Goal: Task Accomplishment & Management: Use online tool/utility

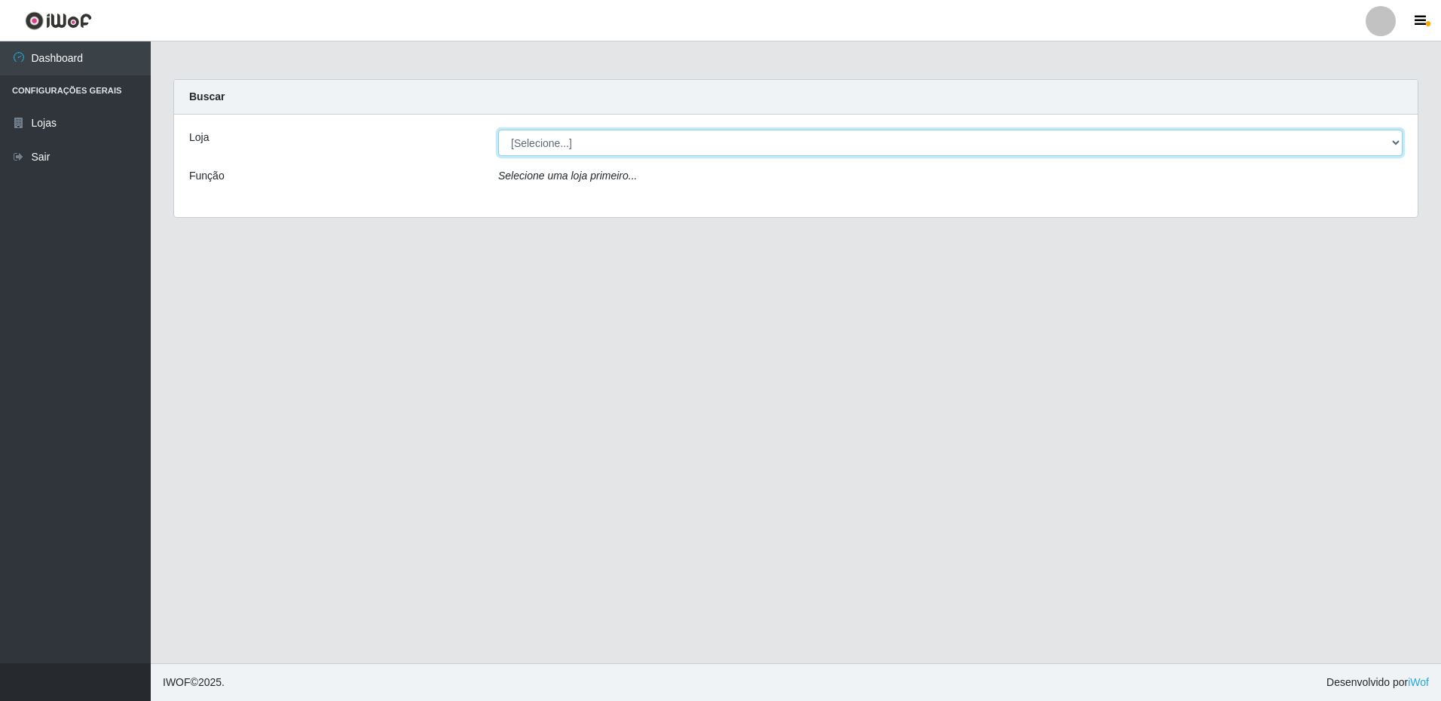
click at [597, 142] on select "[Selecione...] Extrabom - Loja 16 [GEOGRAPHIC_DATA]" at bounding box center [950, 143] width 905 height 26
select select "450"
click at [498, 130] on select "[Selecione...] Extrabom - Loja 16 [GEOGRAPHIC_DATA]" at bounding box center [950, 143] width 905 height 26
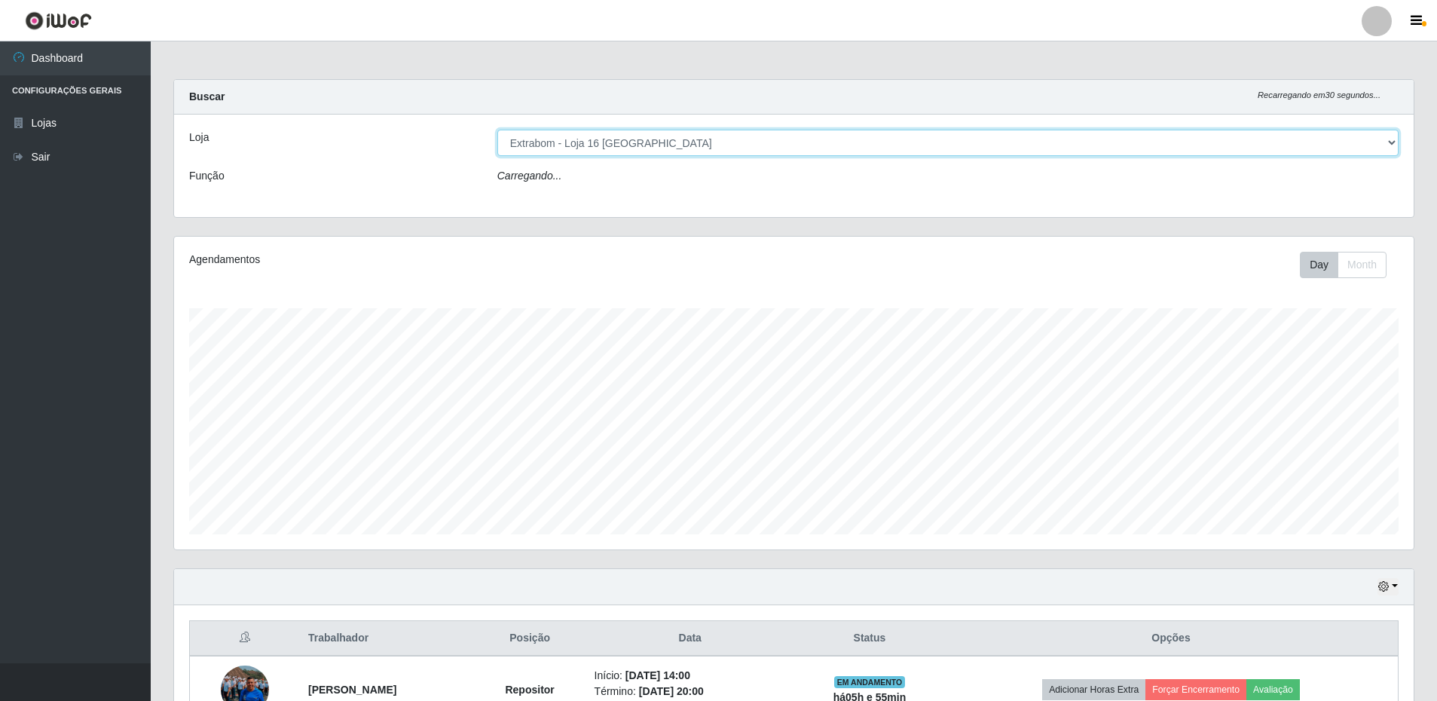
scroll to position [313, 1240]
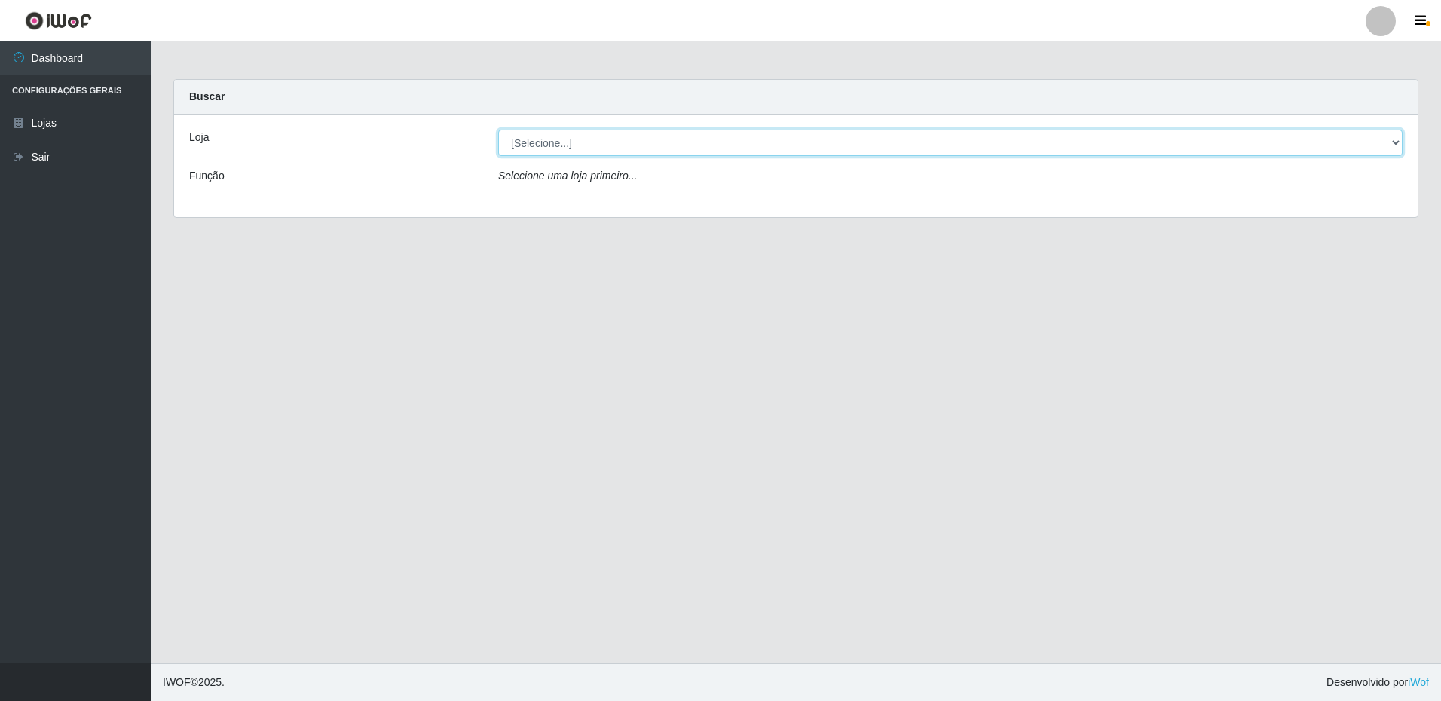
click at [569, 140] on select "[Selecione...] Extrabom - Loja 16 [GEOGRAPHIC_DATA]" at bounding box center [950, 143] width 905 height 26
select select "450"
click at [498, 130] on select "[Selecione...] Extrabom - Loja 16 [GEOGRAPHIC_DATA]" at bounding box center [950, 143] width 905 height 26
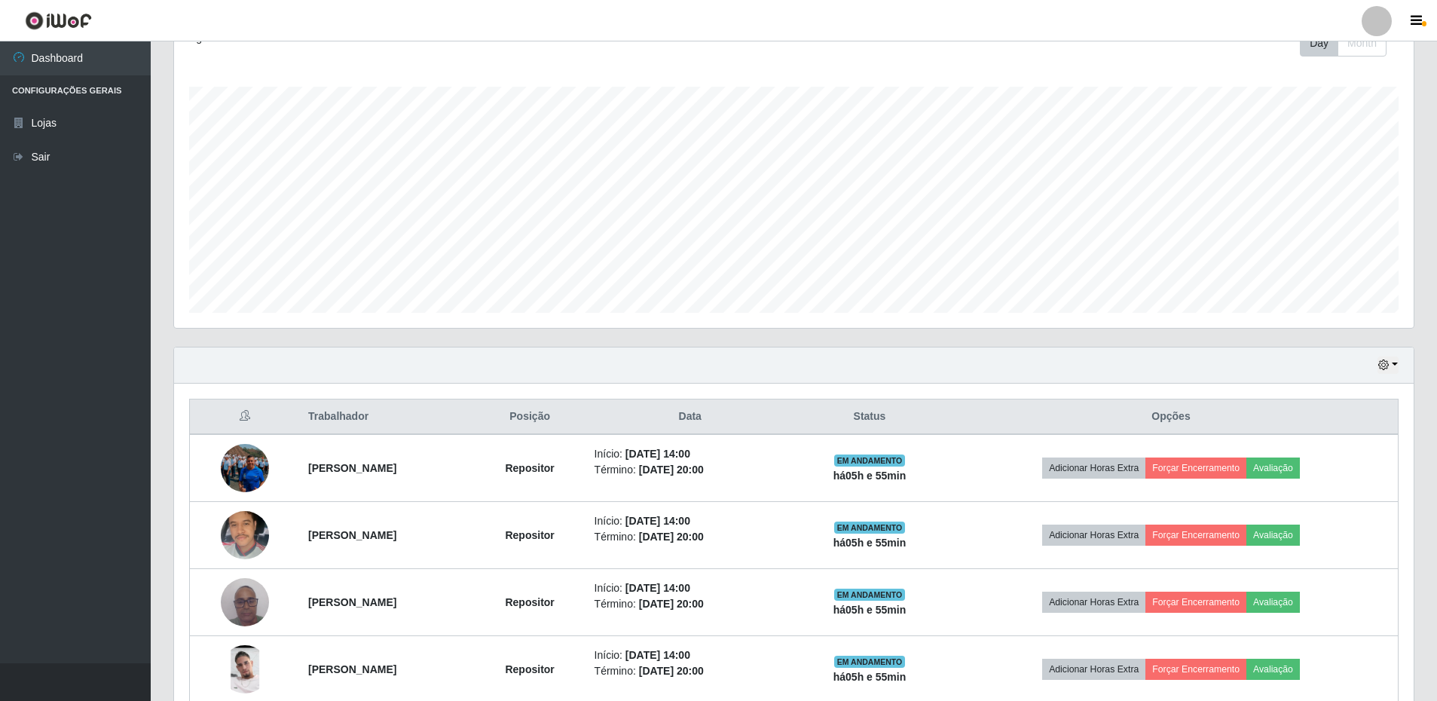
scroll to position [300, 0]
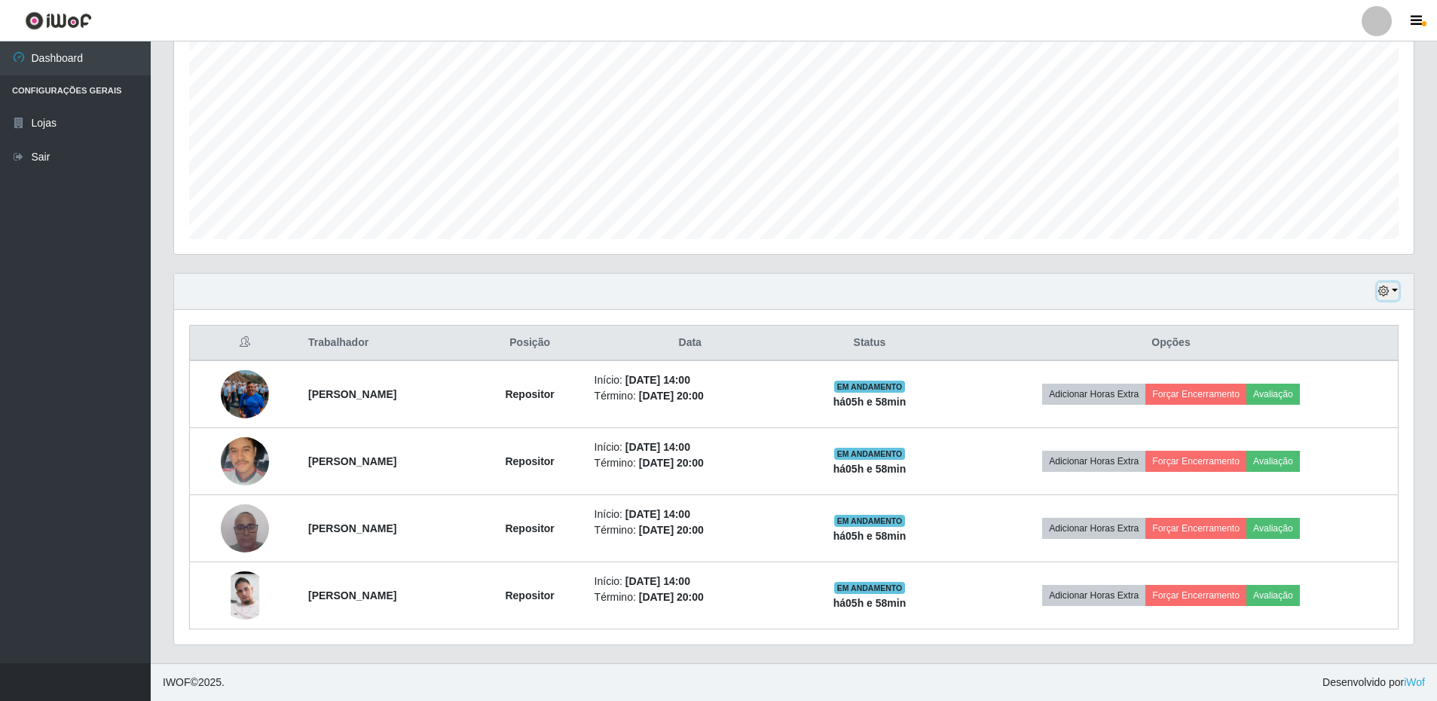
click at [1393, 298] on button "button" at bounding box center [1388, 291] width 21 height 17
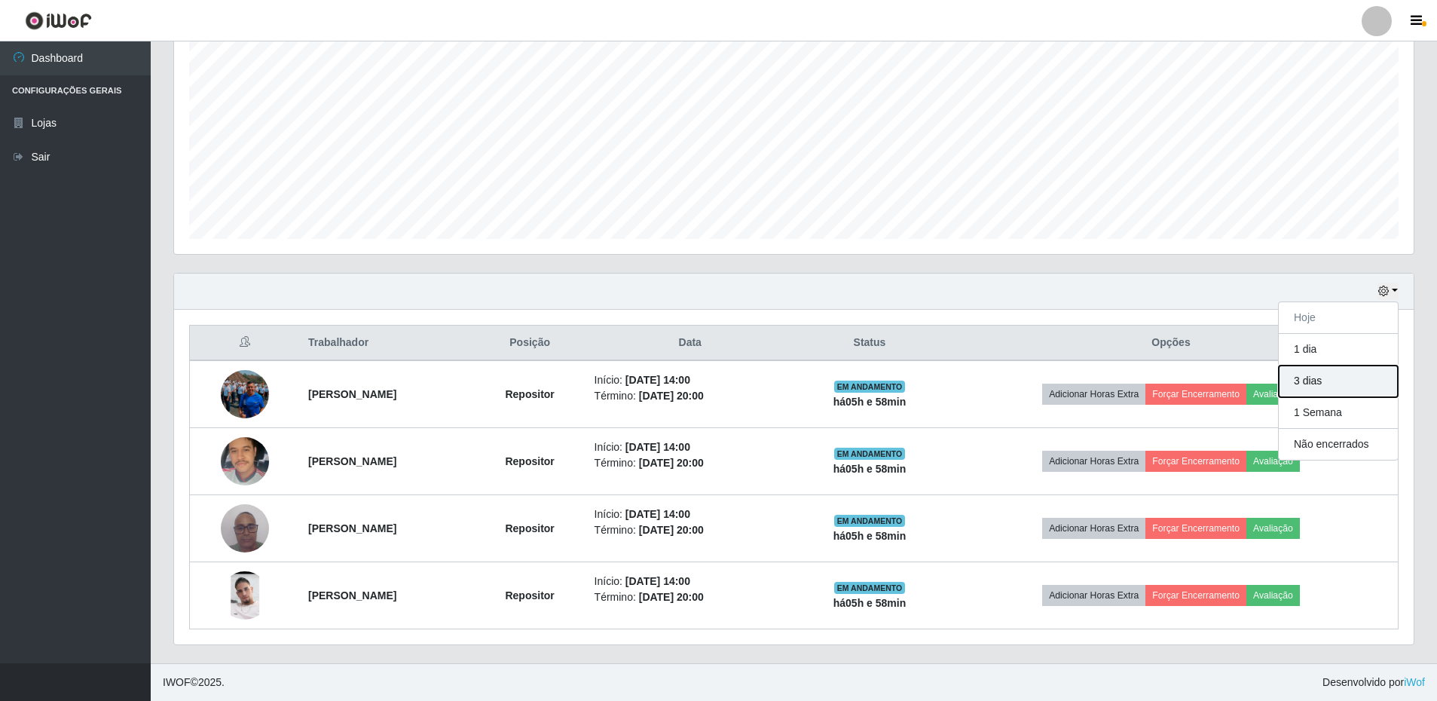
click at [1326, 392] on button "3 dias" at bounding box center [1338, 382] width 119 height 32
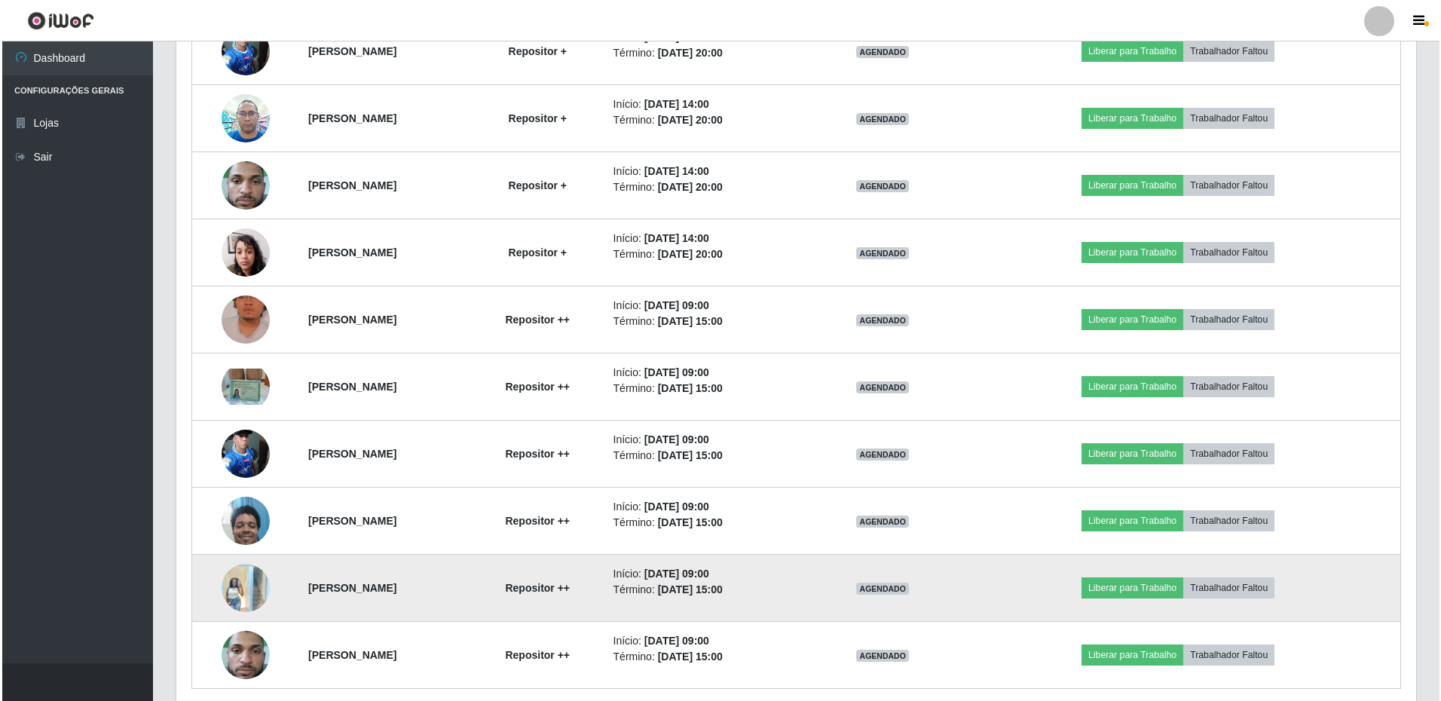
scroll to position [1038, 0]
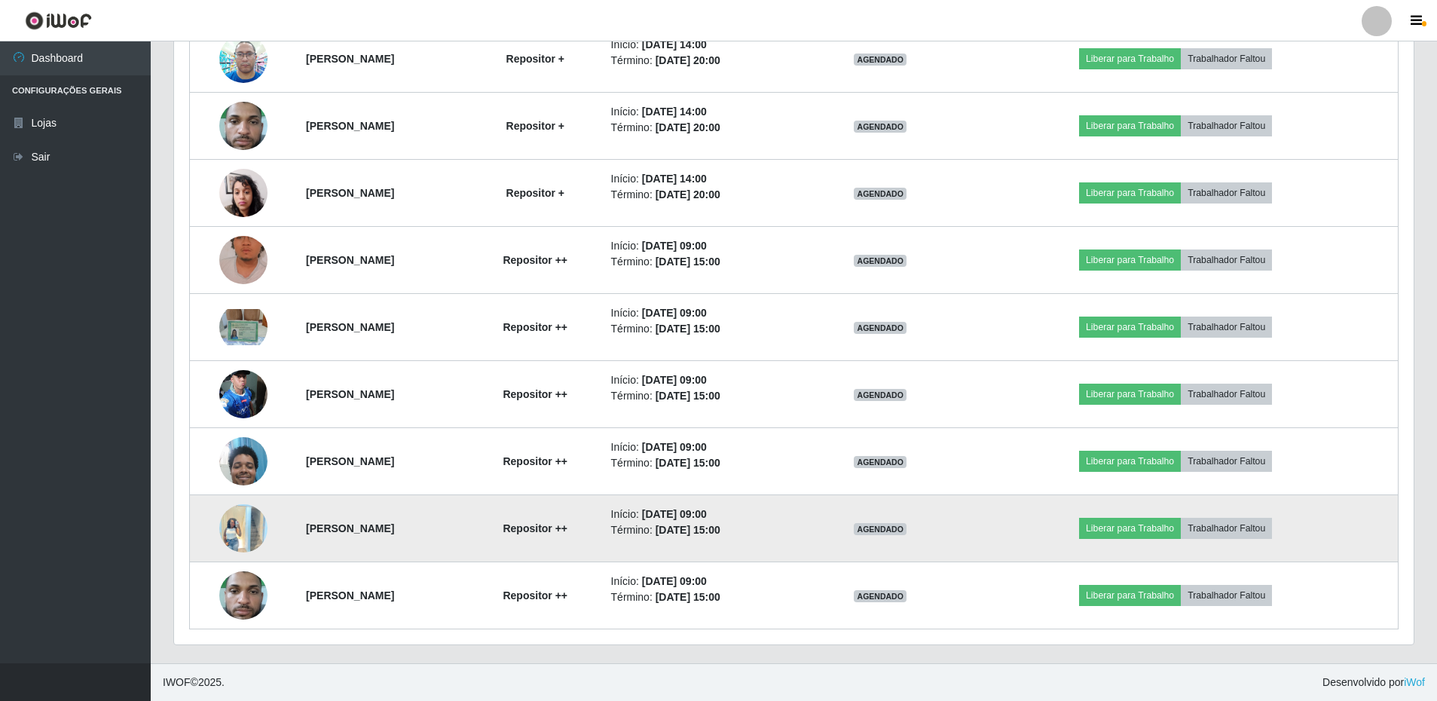
click at [246, 526] on img at bounding box center [243, 528] width 48 height 64
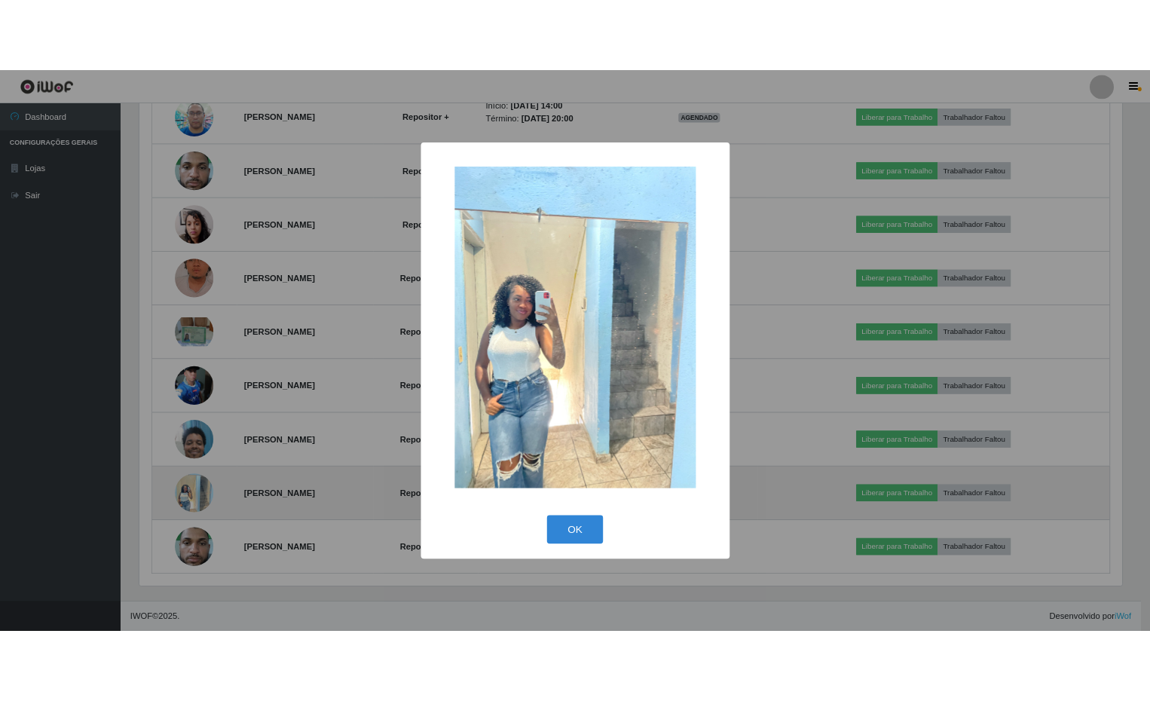
scroll to position [313, 1232]
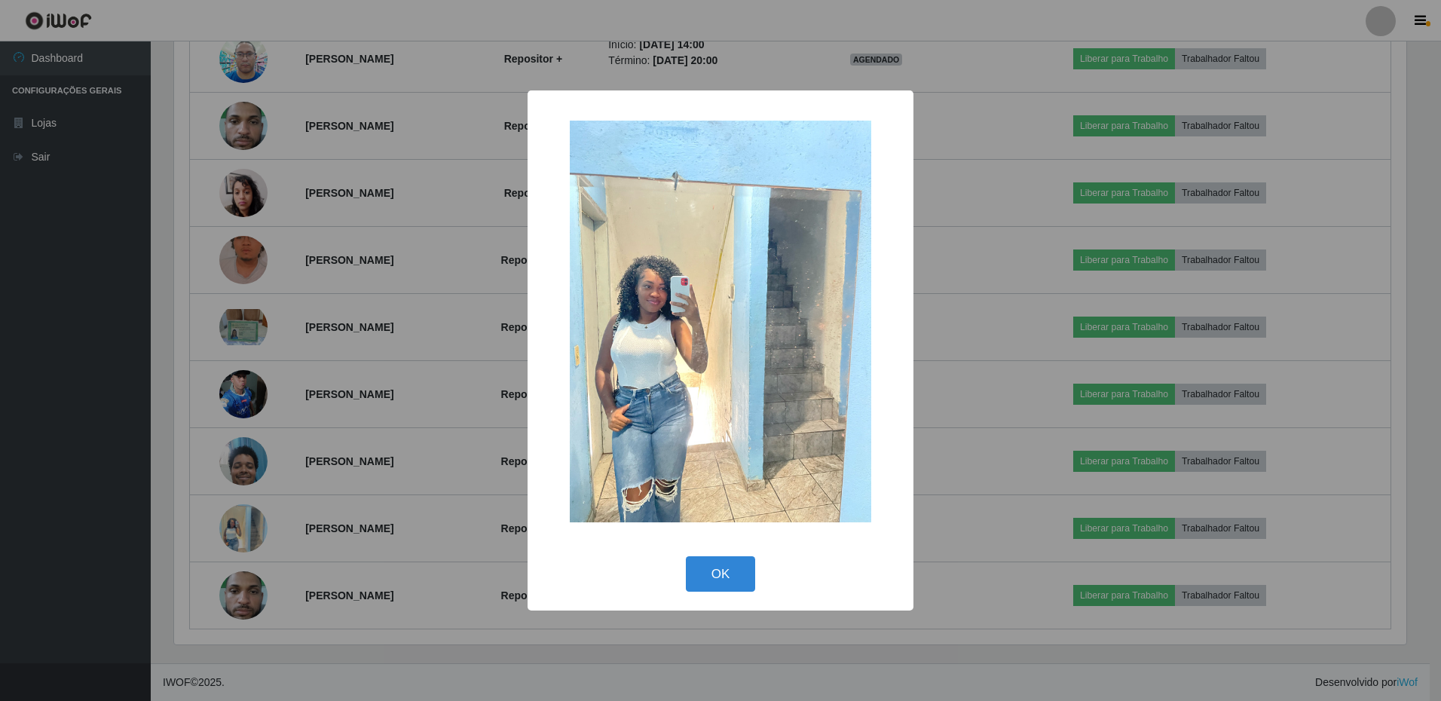
click at [665, 331] on img at bounding box center [721, 322] width 302 height 402
click at [703, 575] on button "OK" at bounding box center [721, 573] width 70 height 35
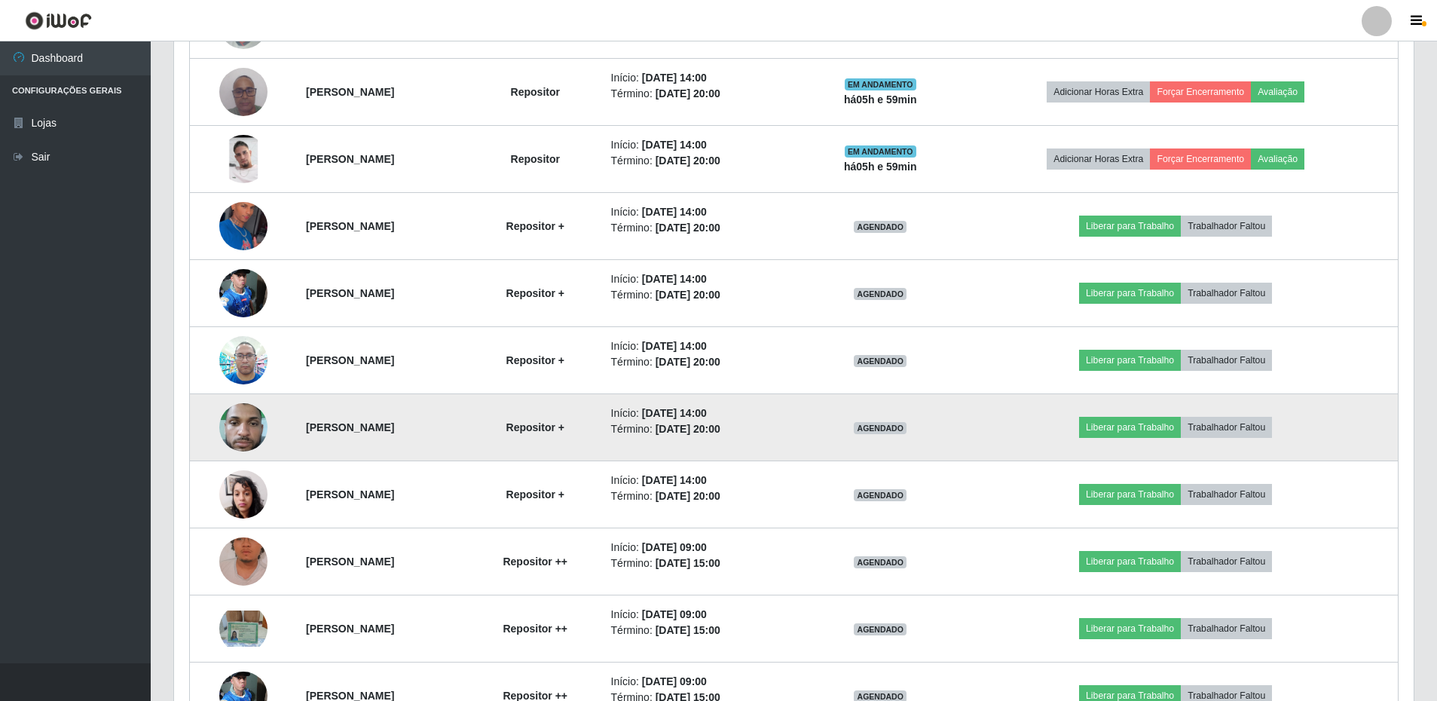
scroll to position [435, 0]
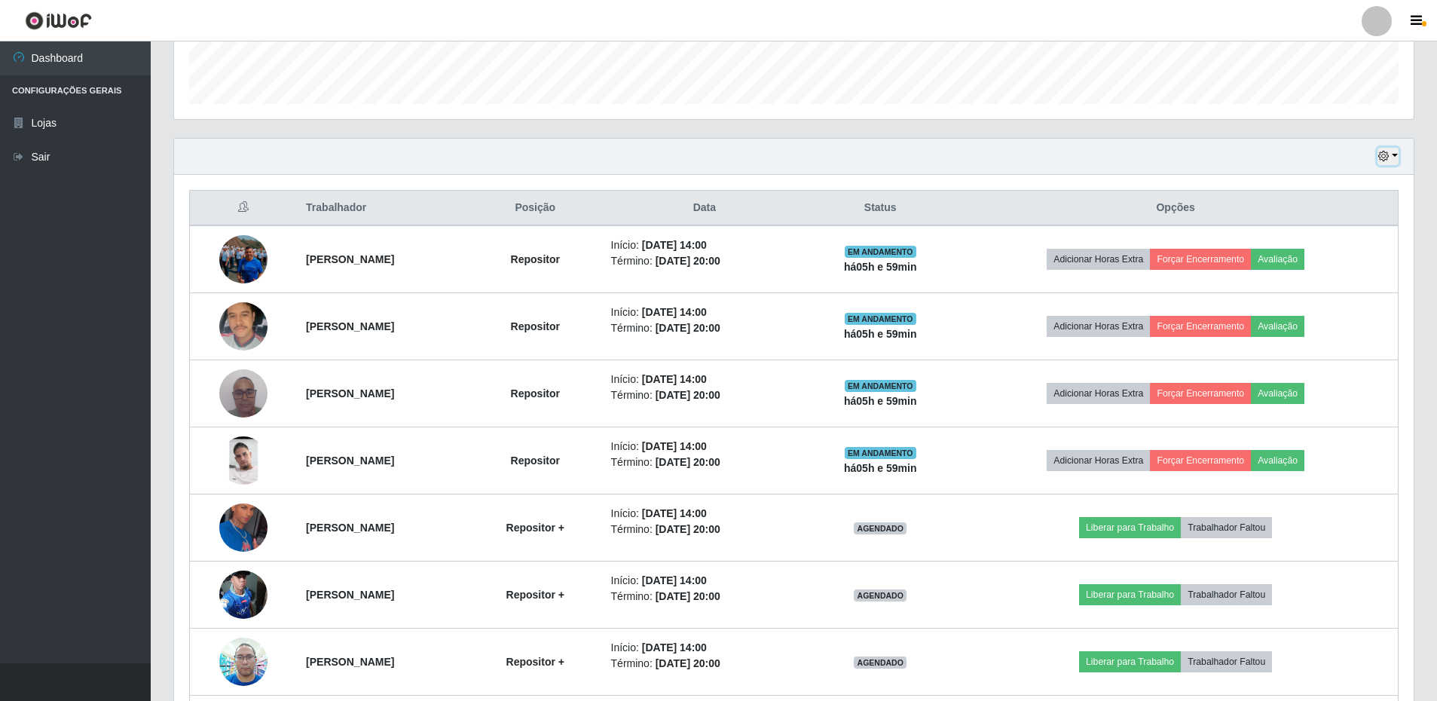
click at [1397, 152] on button "button" at bounding box center [1388, 156] width 21 height 17
click at [1287, 177] on button "Hoje" at bounding box center [1338, 183] width 119 height 32
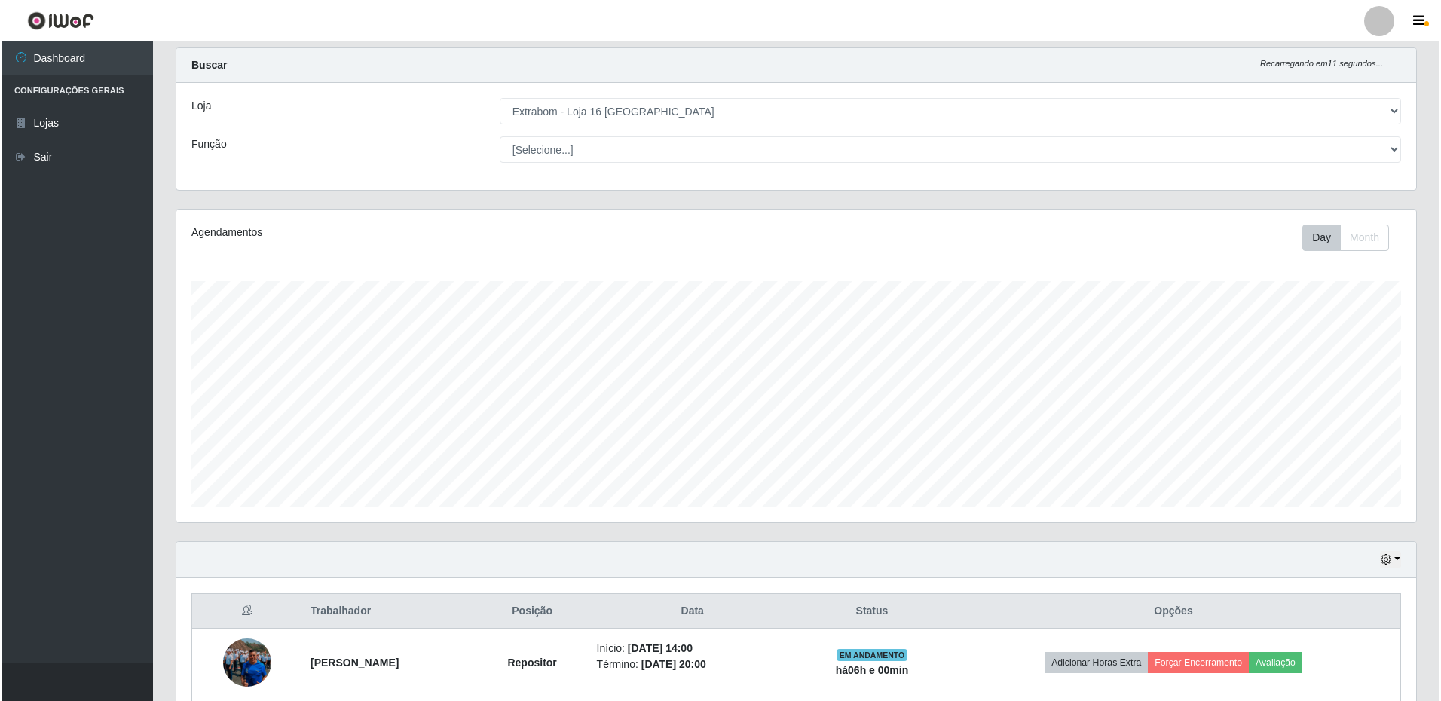
scroll to position [300, 0]
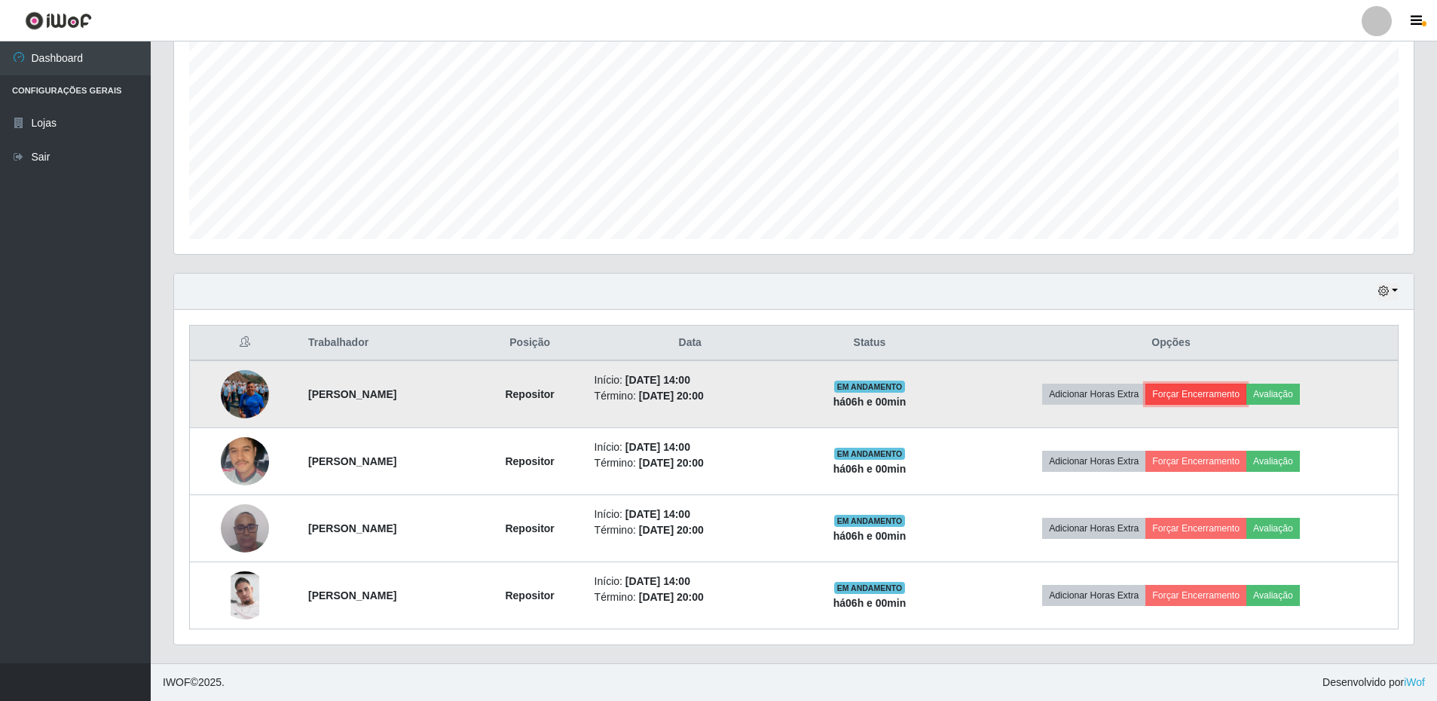
click at [1220, 399] on button "Forçar Encerramento" at bounding box center [1196, 394] width 101 height 21
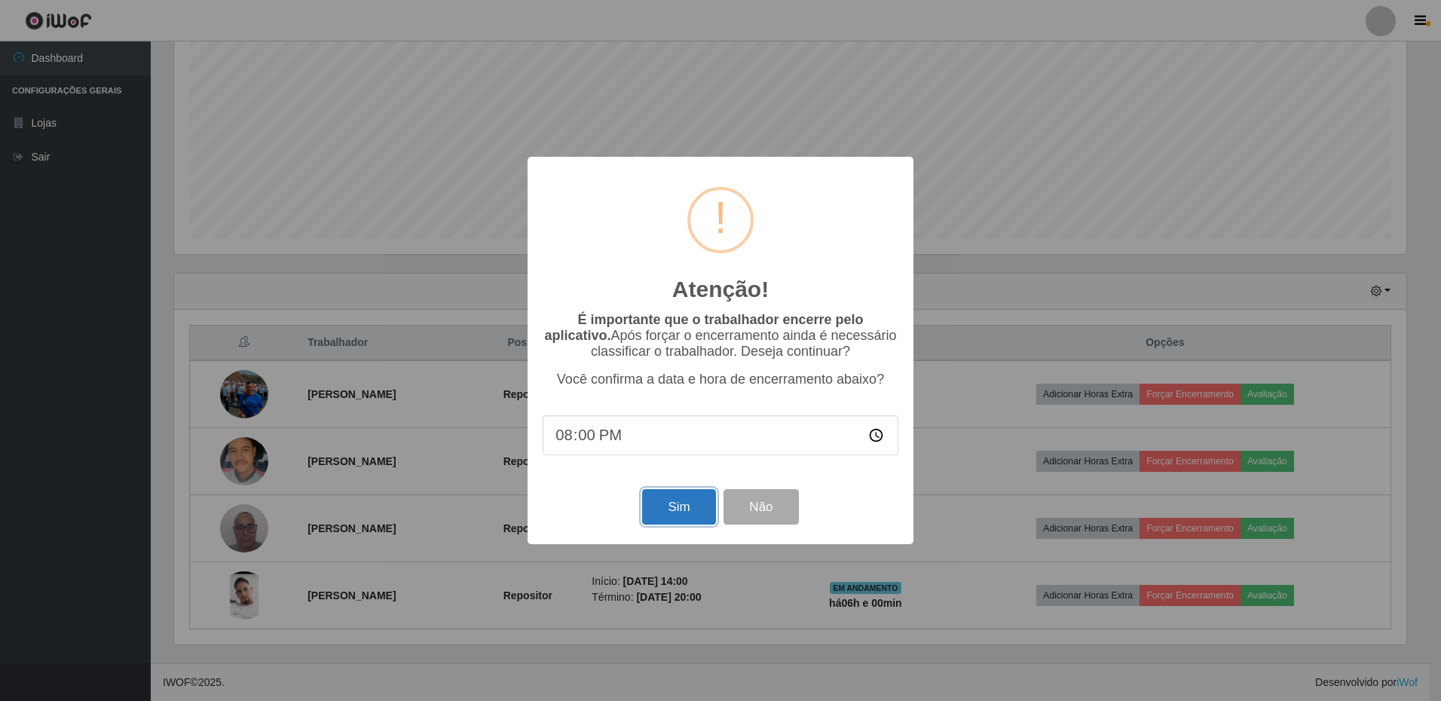
click at [665, 523] on button "Sim" at bounding box center [678, 506] width 73 height 35
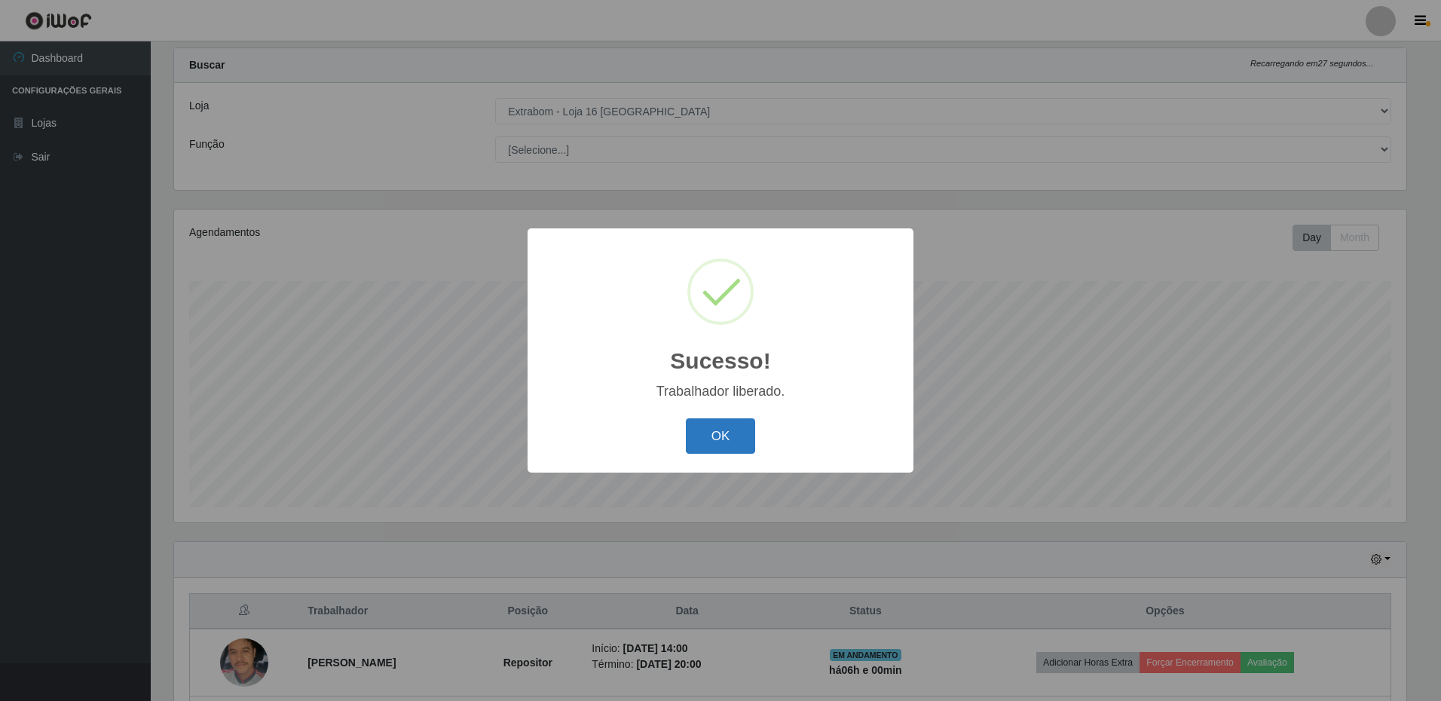
click at [743, 436] on button "OK" at bounding box center [721, 435] width 70 height 35
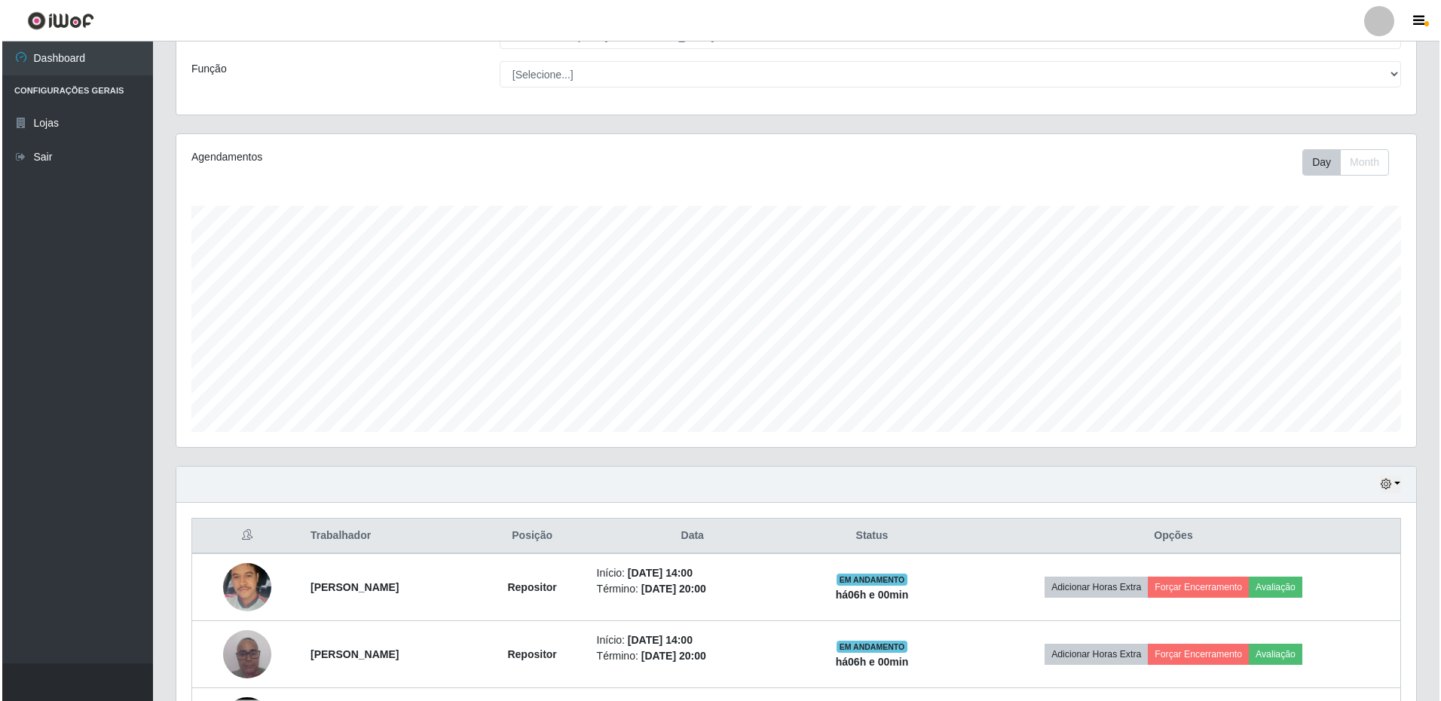
scroll to position [182, 0]
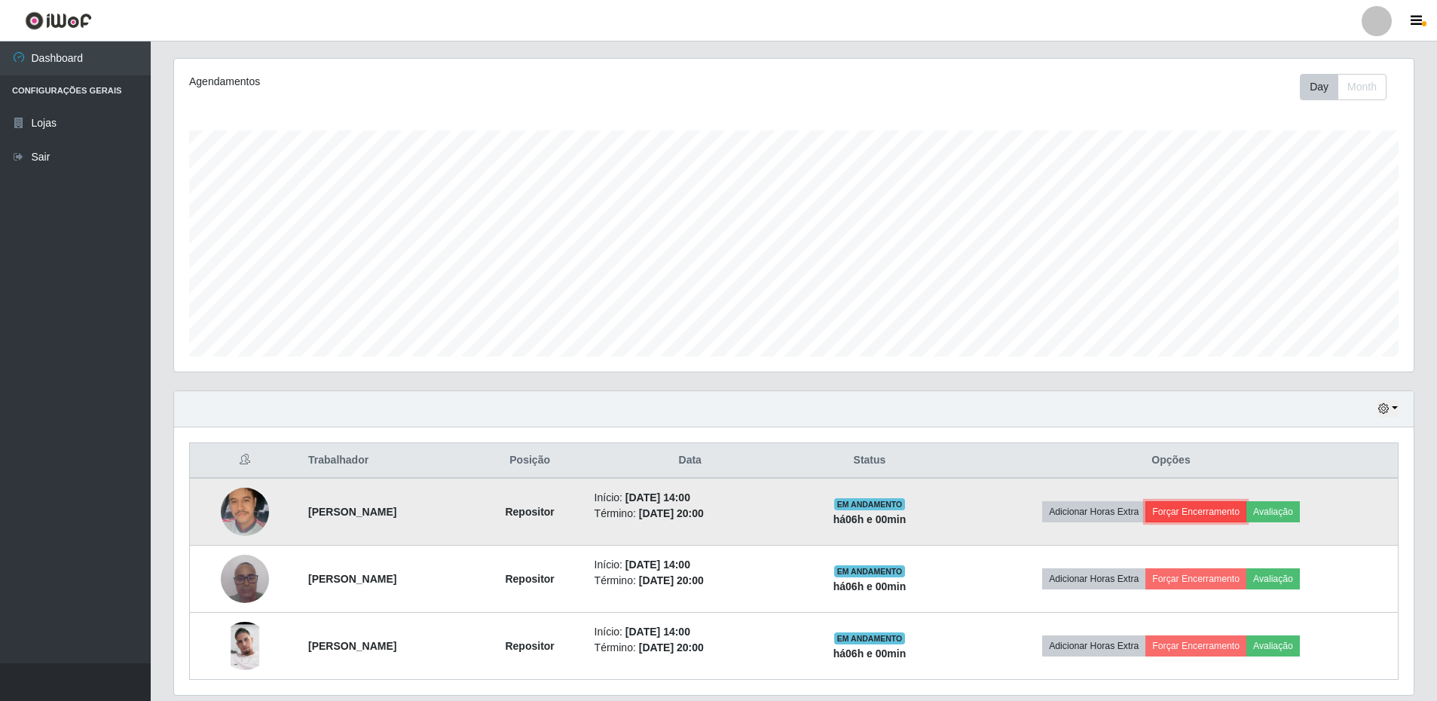
click at [1235, 513] on button "Forçar Encerramento" at bounding box center [1196, 511] width 101 height 21
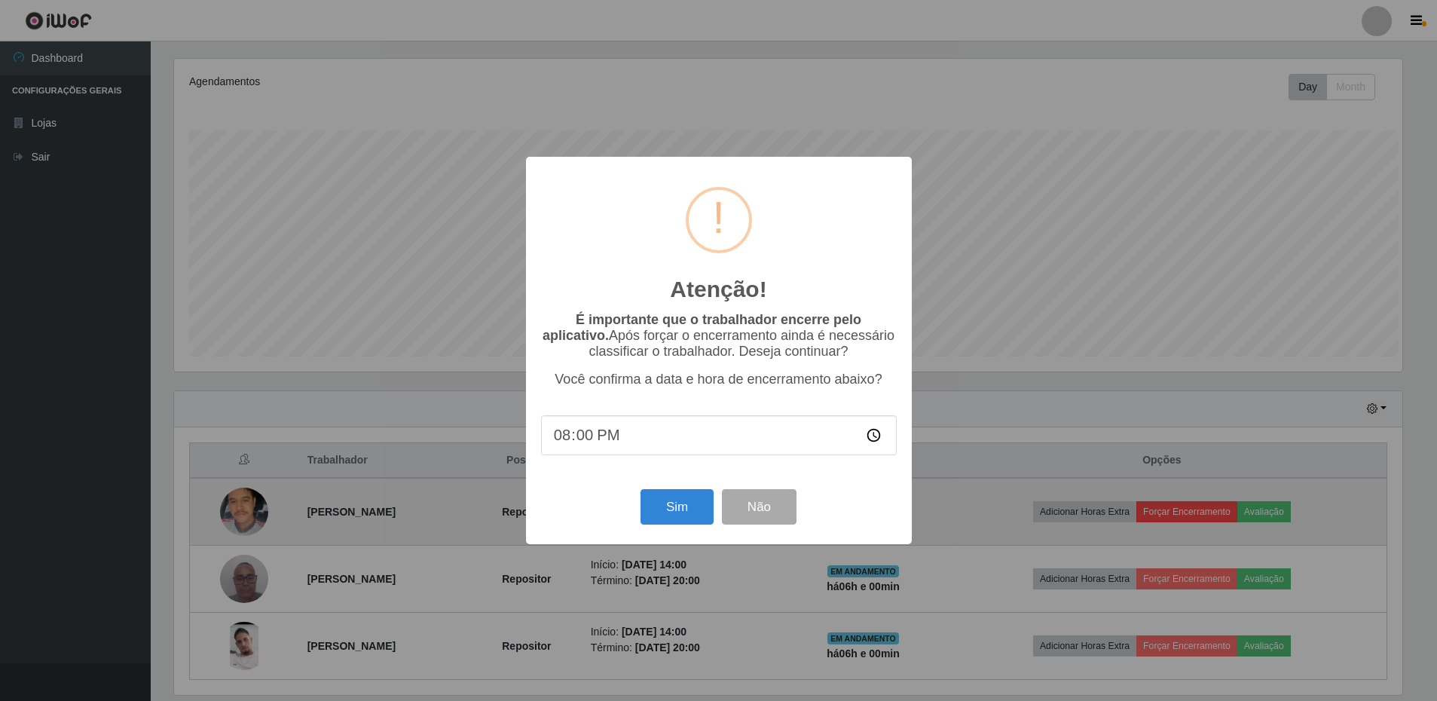
scroll to position [313, 1232]
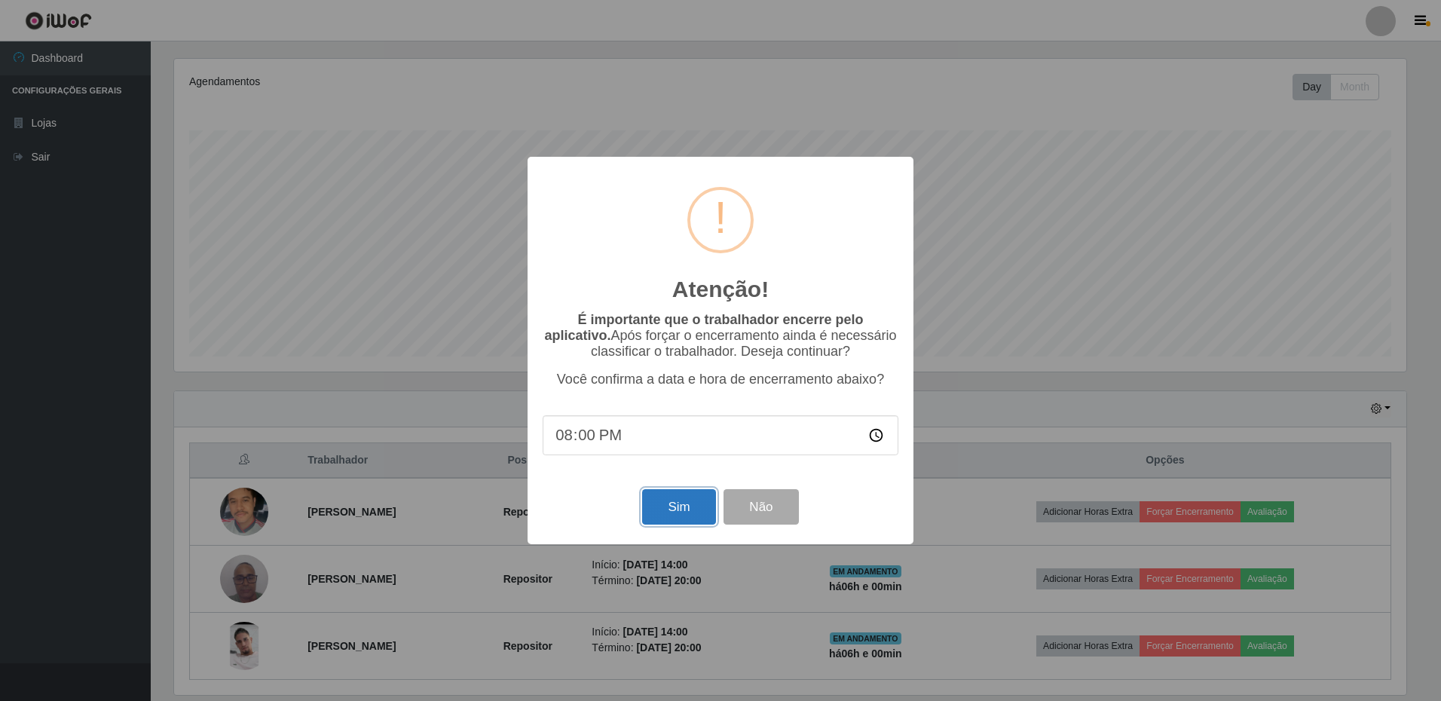
click at [681, 504] on button "Sim" at bounding box center [678, 506] width 73 height 35
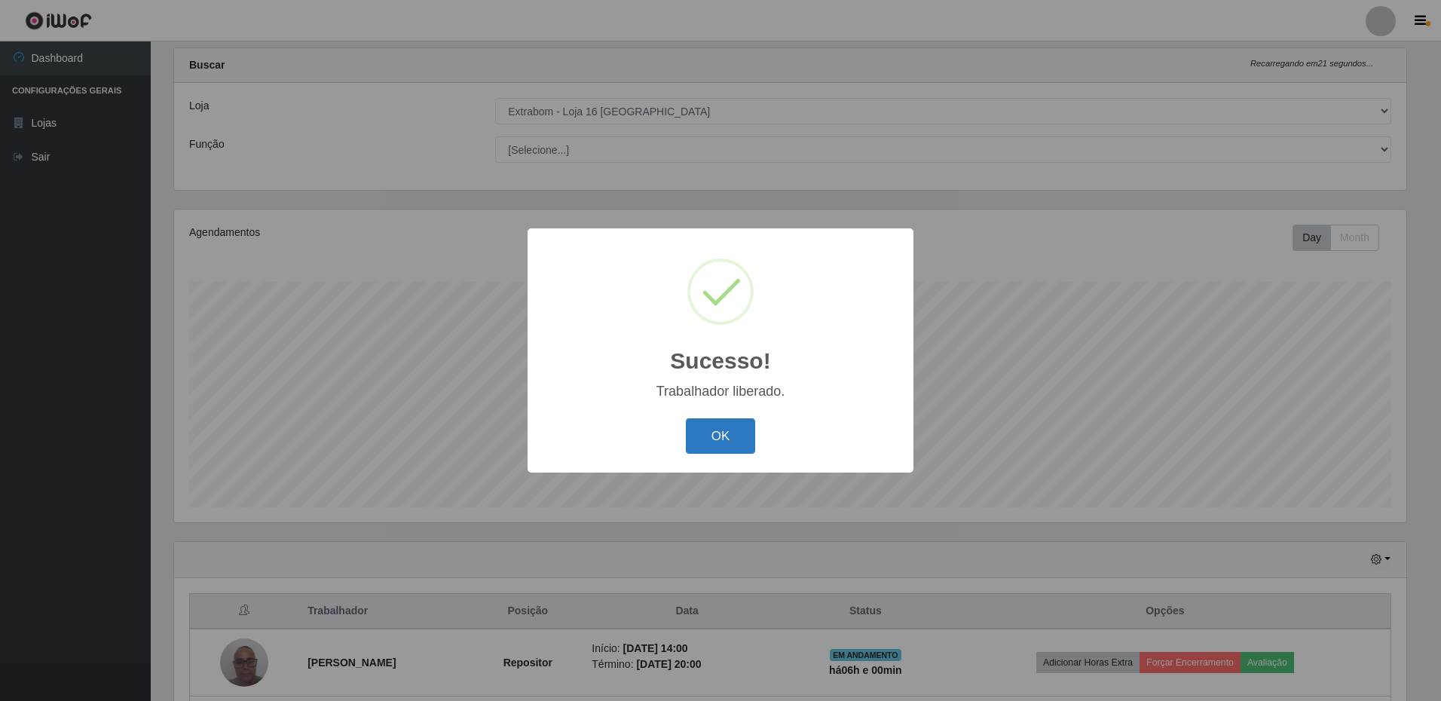
click at [721, 439] on button "OK" at bounding box center [721, 435] width 70 height 35
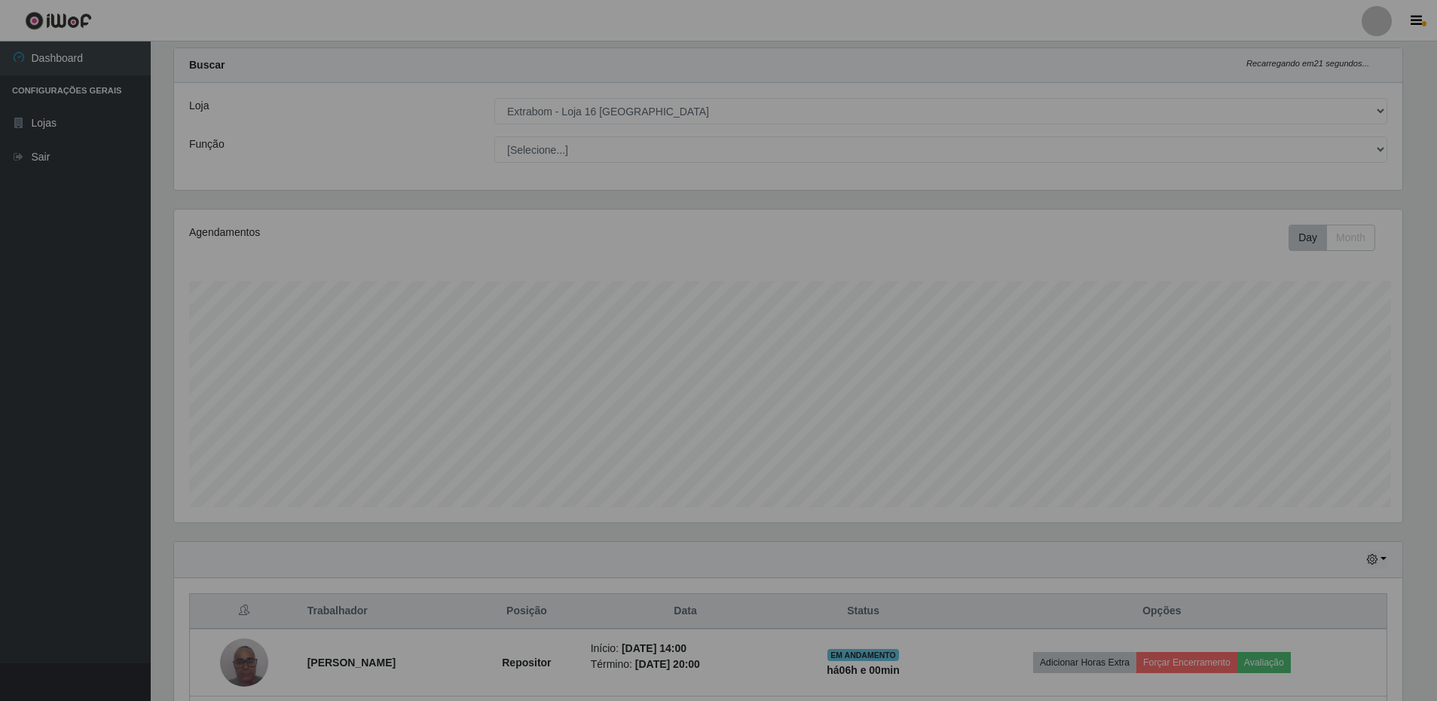
scroll to position [0, 0]
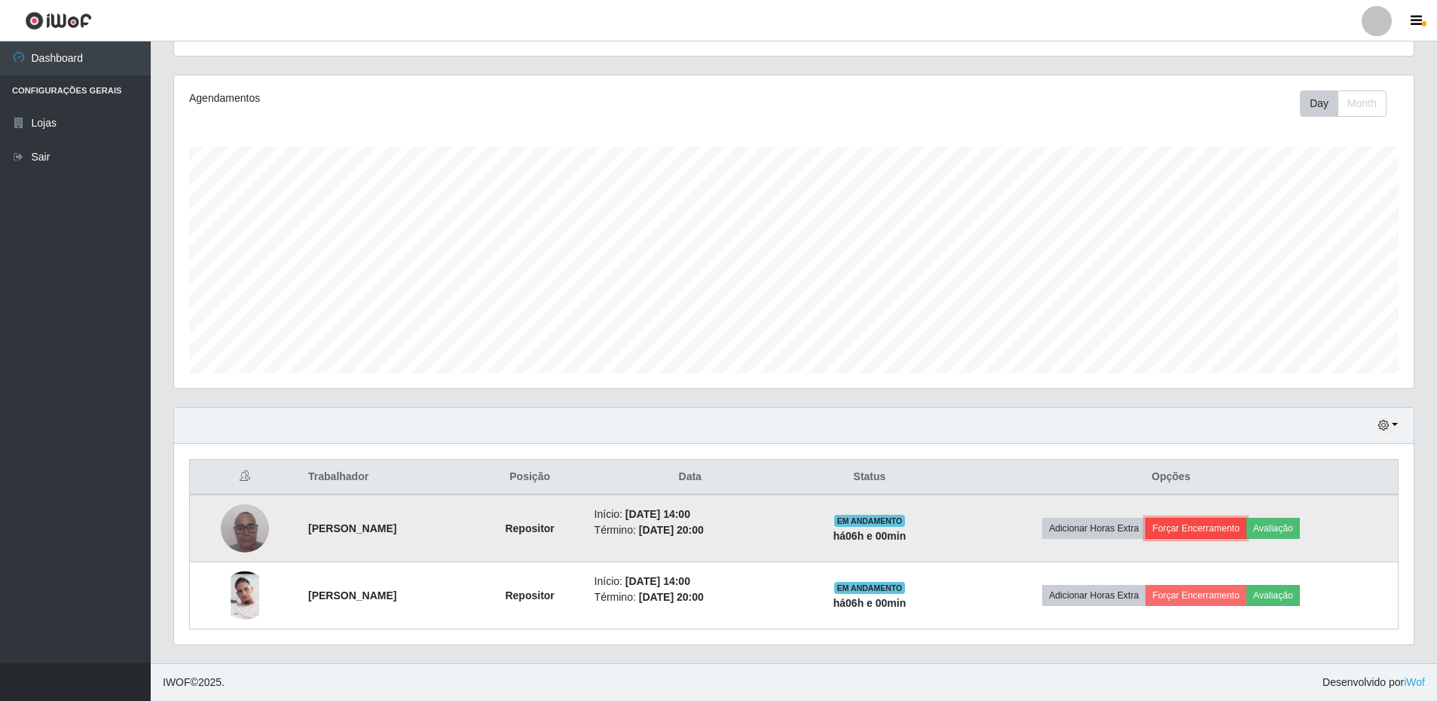
click at [1206, 519] on button "Forçar Encerramento" at bounding box center [1196, 528] width 101 height 21
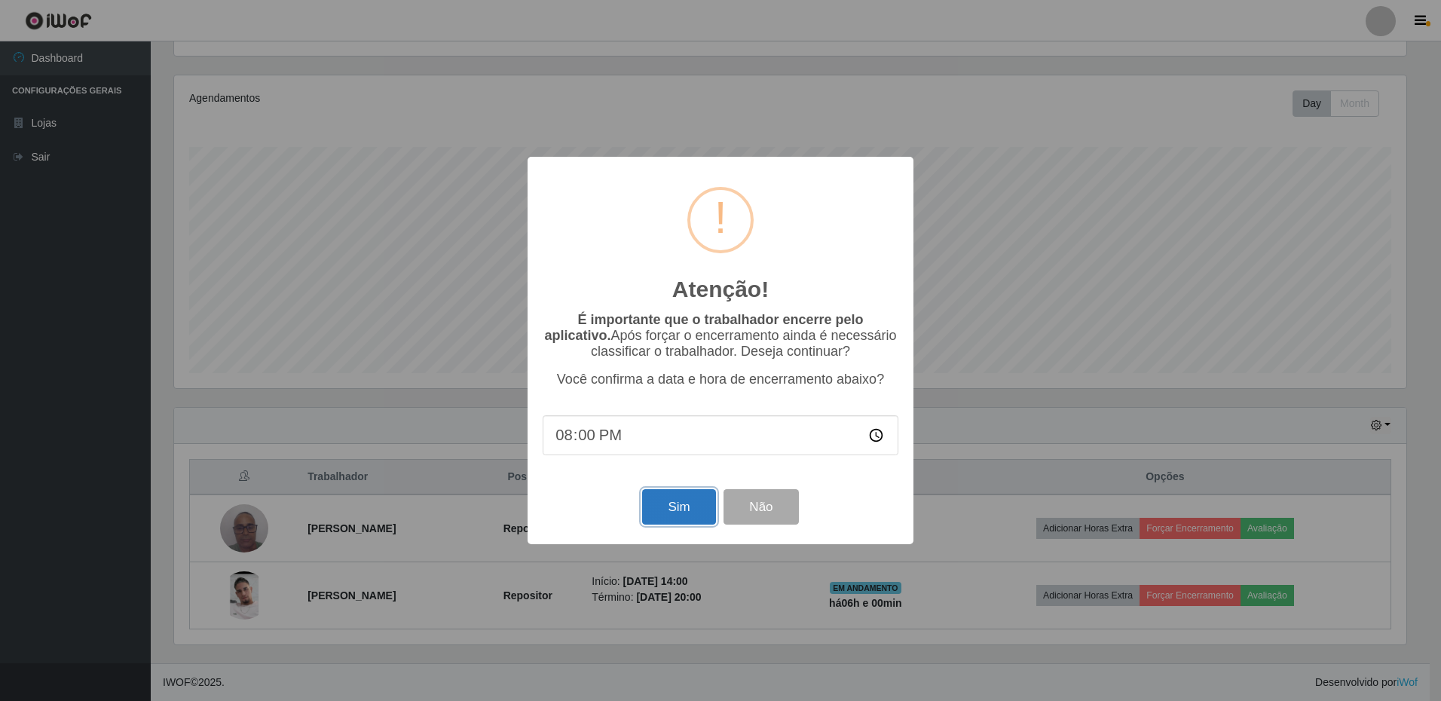
click at [680, 507] on button "Sim" at bounding box center [678, 506] width 73 height 35
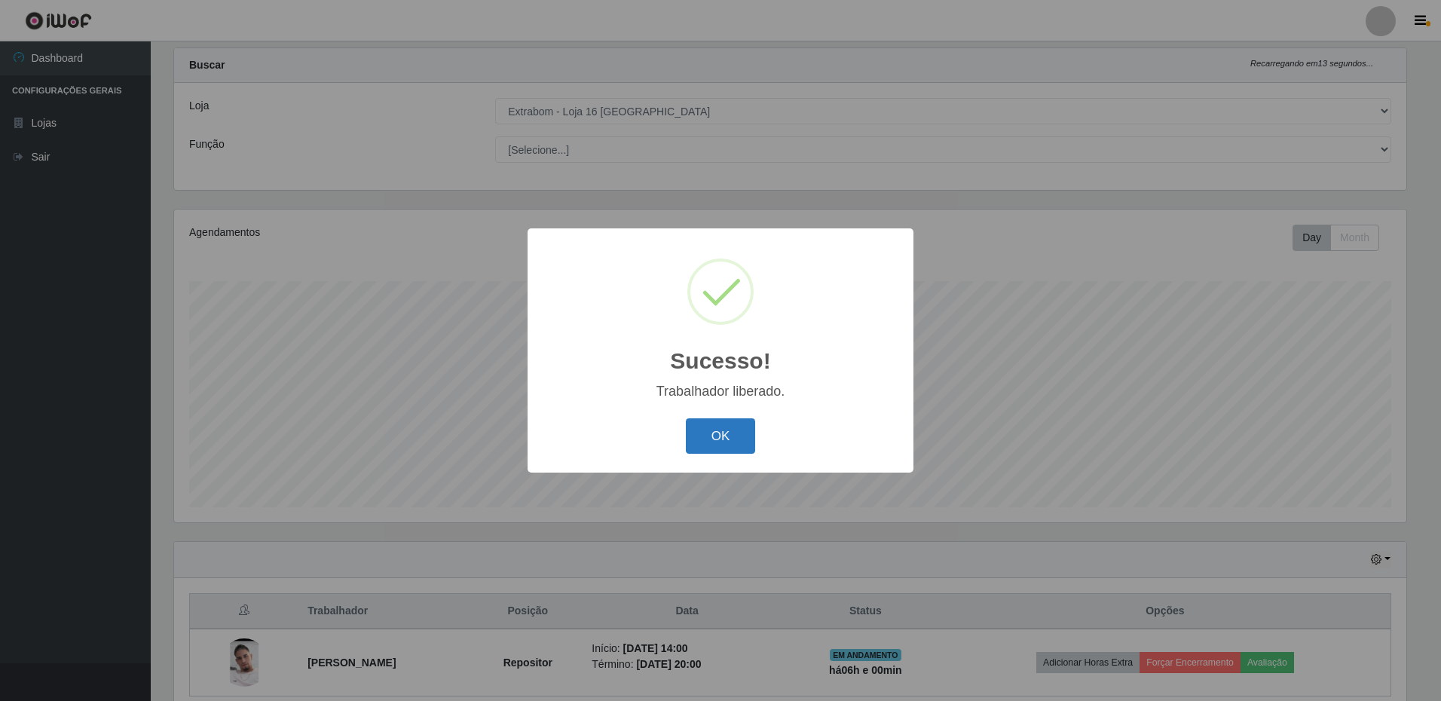
click at [739, 442] on button "OK" at bounding box center [721, 435] width 70 height 35
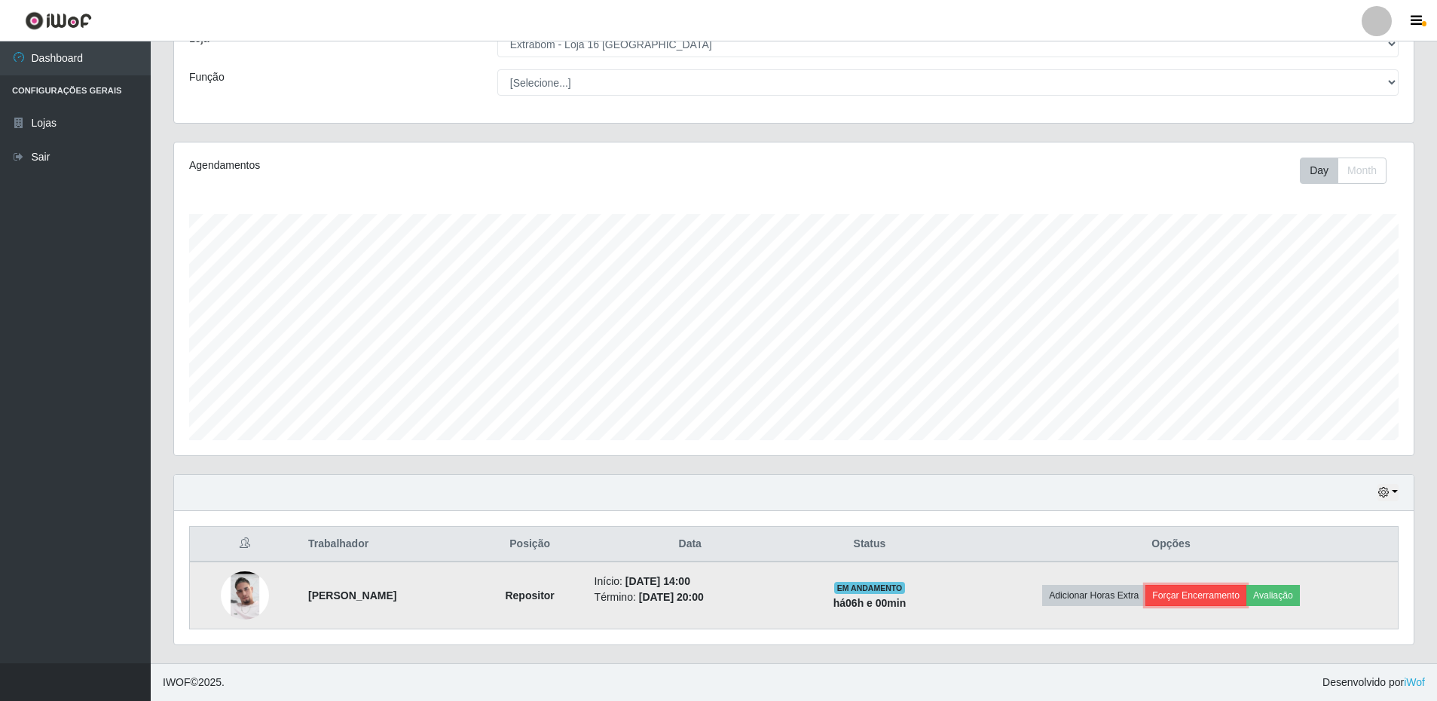
click at [1237, 597] on button "Forçar Encerramento" at bounding box center [1196, 595] width 101 height 21
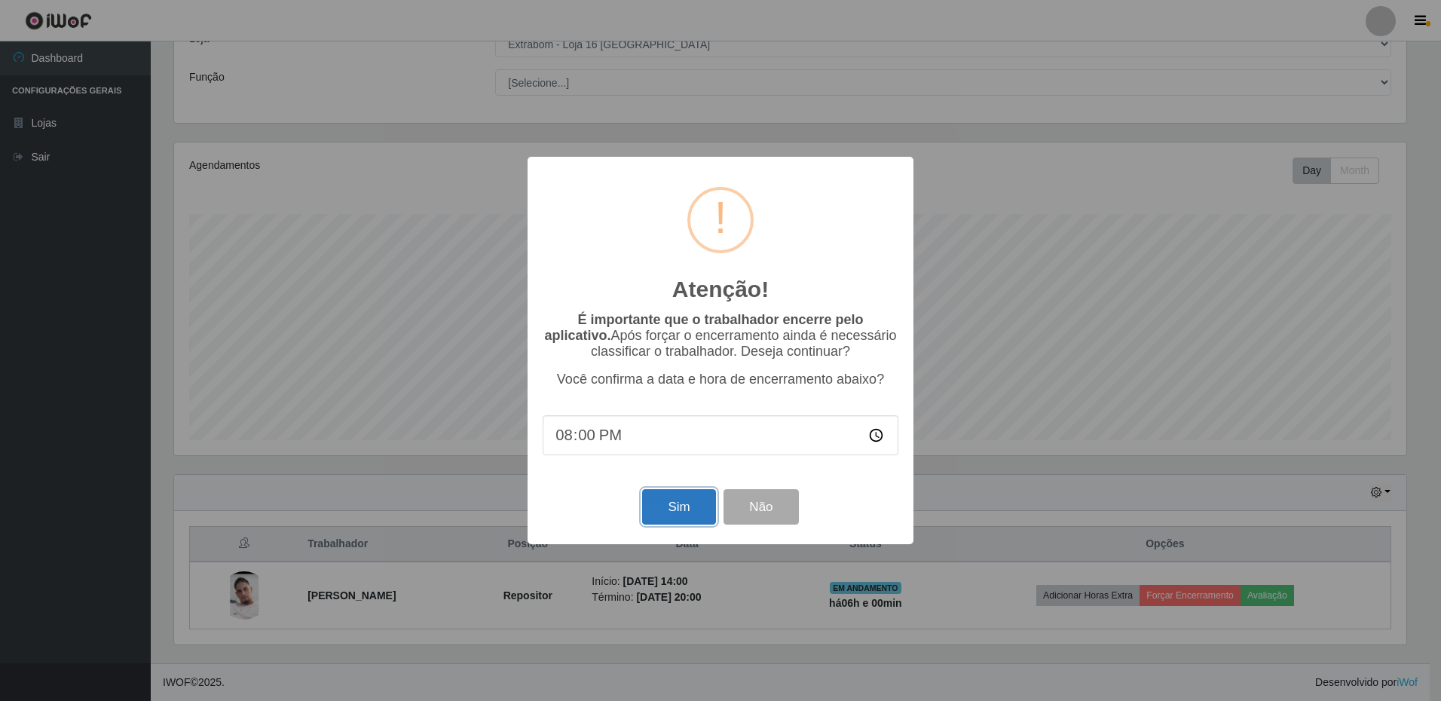
click at [666, 513] on button "Sim" at bounding box center [678, 506] width 73 height 35
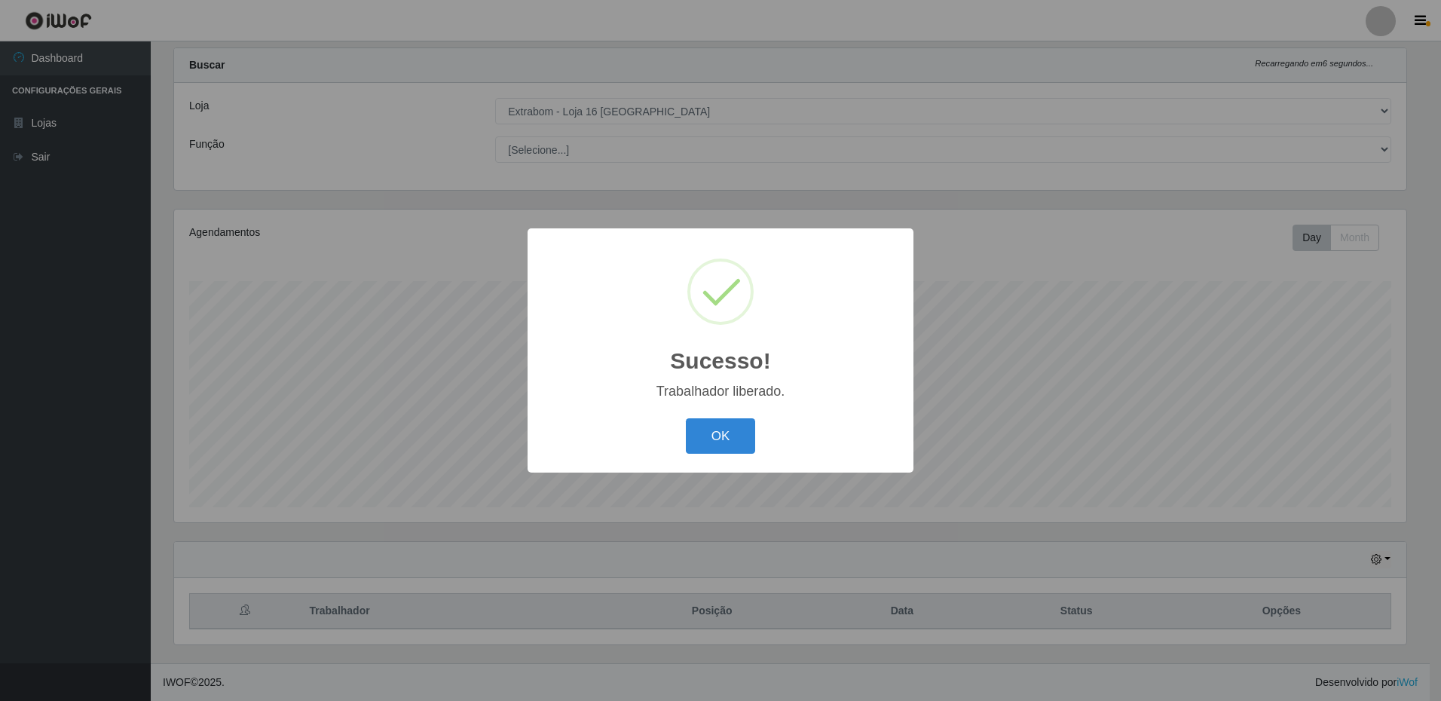
click at [730, 443] on button "OK" at bounding box center [721, 435] width 70 height 35
